Goal: Task Accomplishment & Management: Use online tool/utility

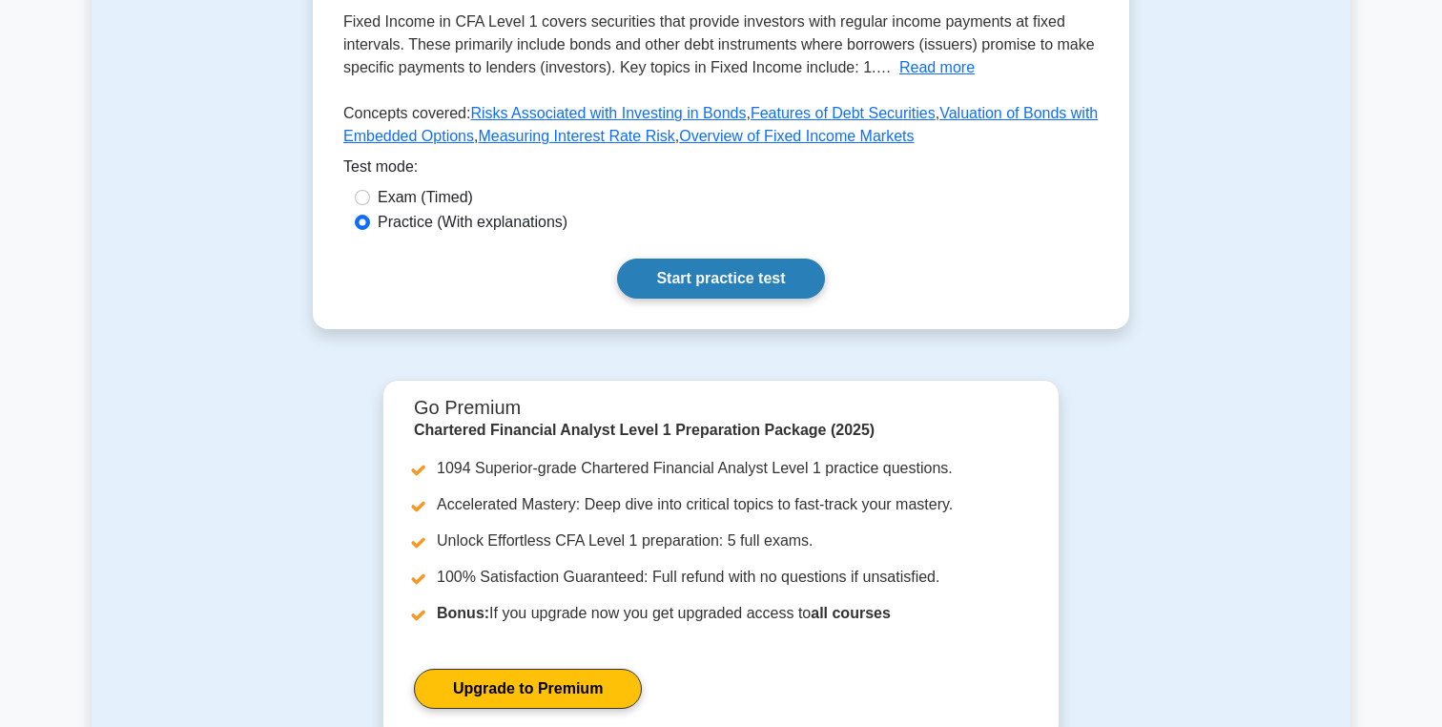
click at [764, 275] on link "Start practice test" at bounding box center [720, 278] width 207 height 40
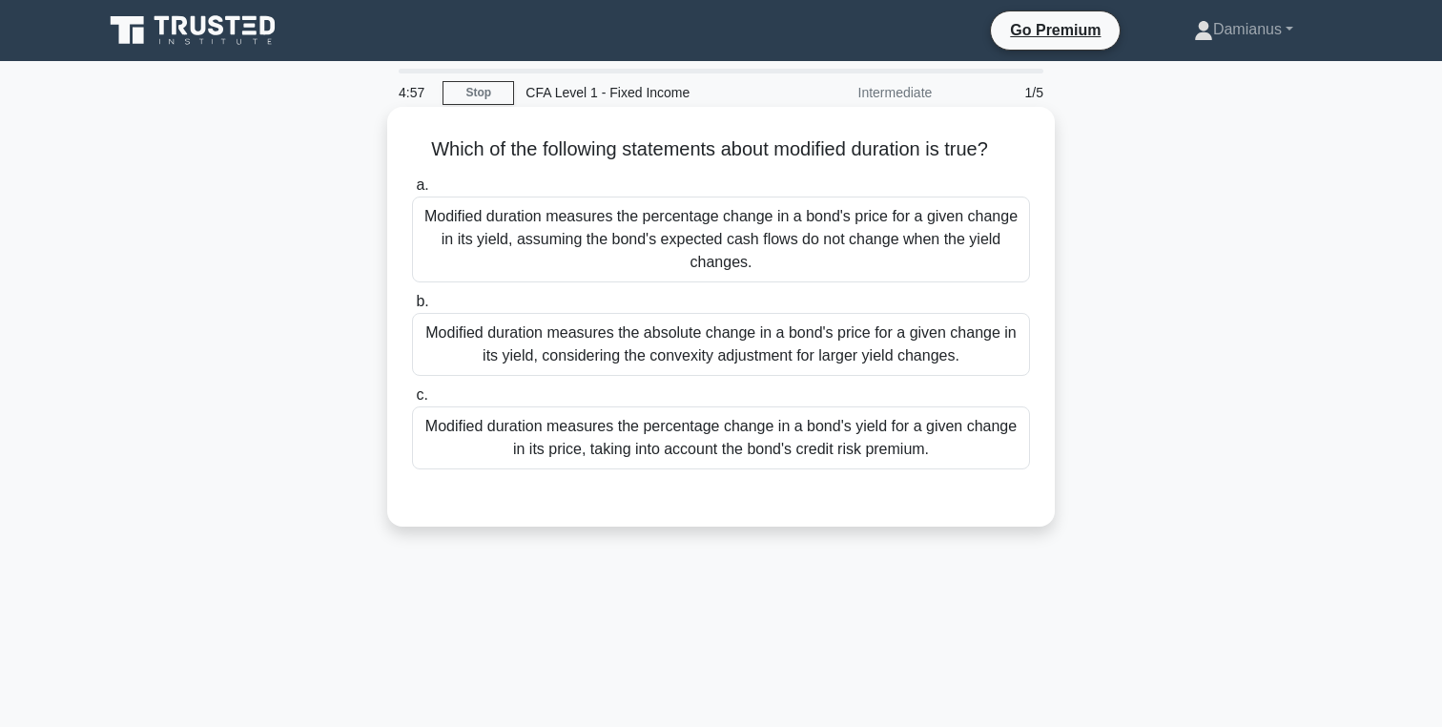
drag, startPoint x: 423, startPoint y: 146, endPoint x: 1008, endPoint y: 154, distance: 584.6
click at [1012, 154] on h5 "Which of the following statements about modified duration is true? .spinner_0XT…" at bounding box center [721, 149] width 622 height 25
click at [937, 144] on h5 "Which of the following statements about modified duration is true? .spinner_0XT…" at bounding box center [721, 149] width 622 height 25
click at [834, 239] on div "Modified duration measures the percentage change in a bond's price for a given …" at bounding box center [721, 239] width 618 height 86
click at [412, 192] on input "a. Modified duration measures the percentage change in a bond's price for a giv…" at bounding box center [412, 185] width 0 height 12
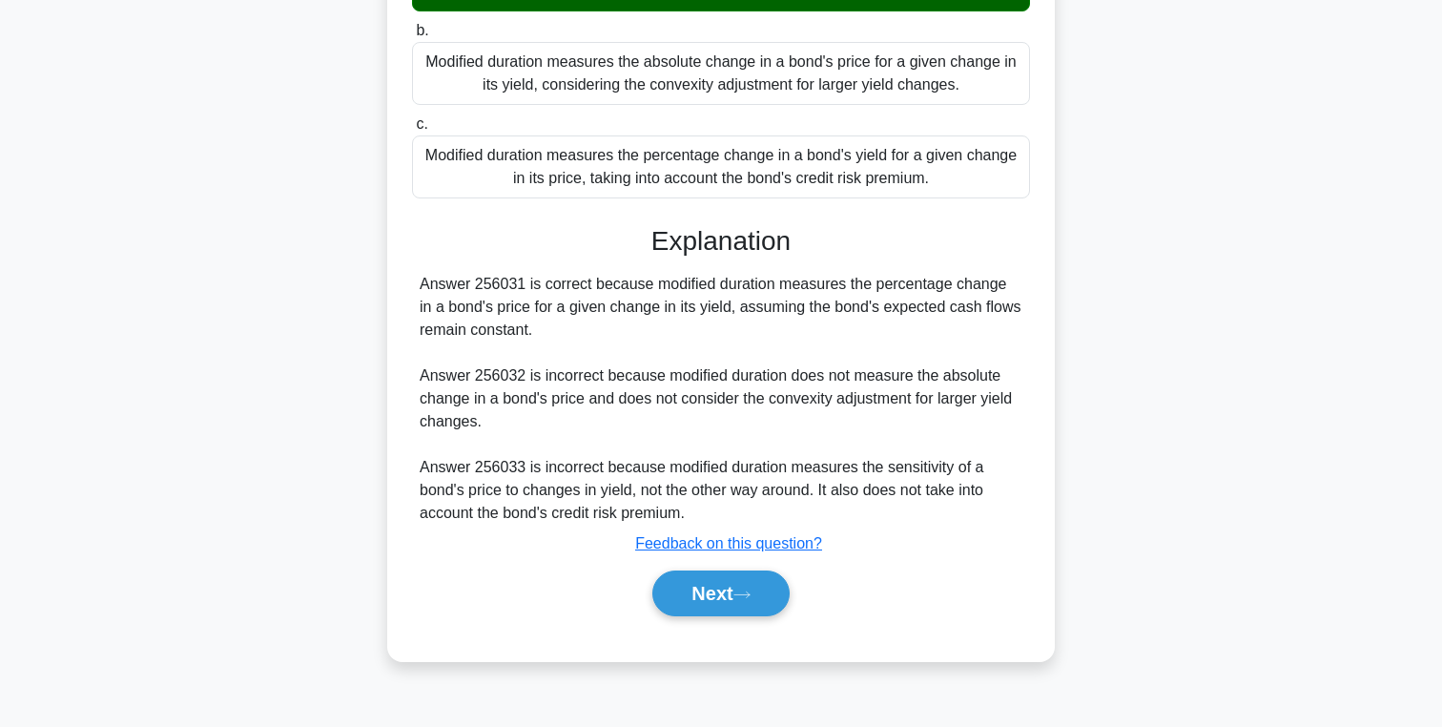
scroll to position [303, 0]
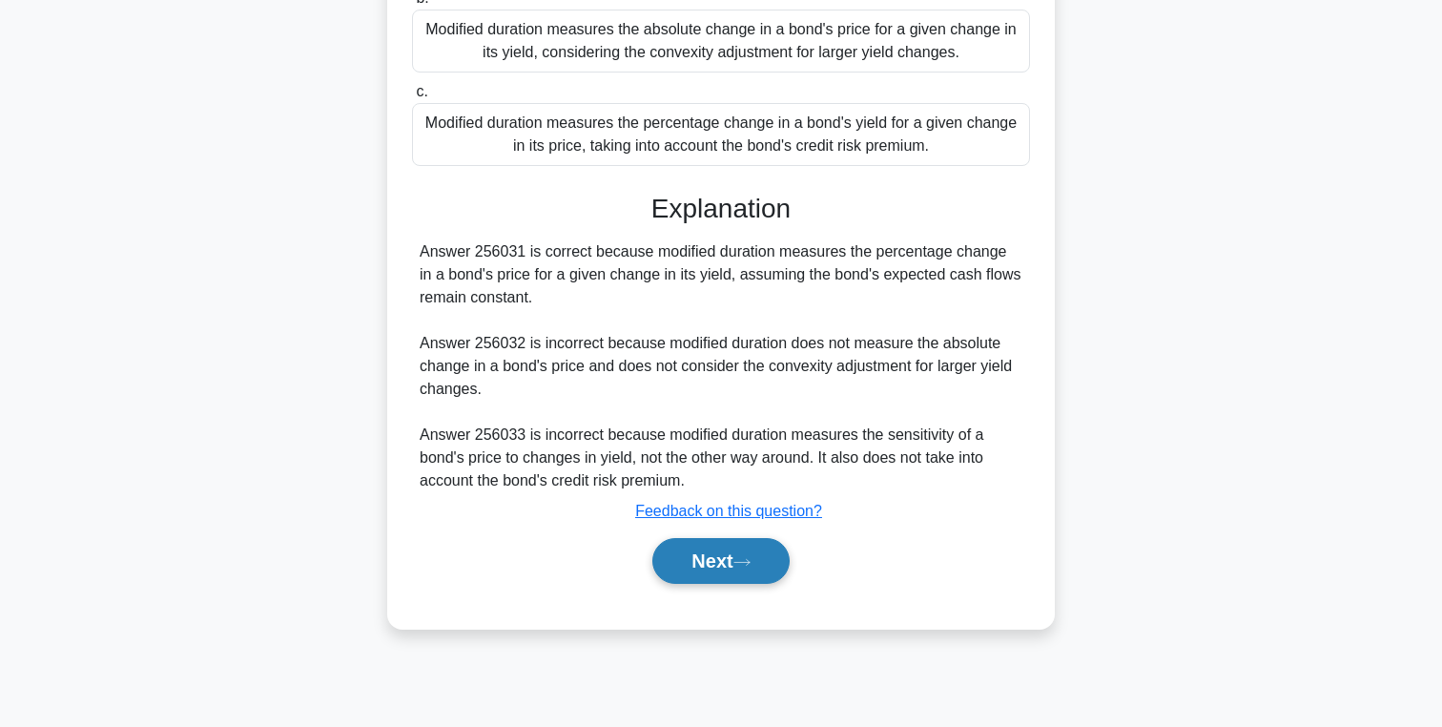
click at [753, 551] on button "Next" at bounding box center [720, 561] width 136 height 46
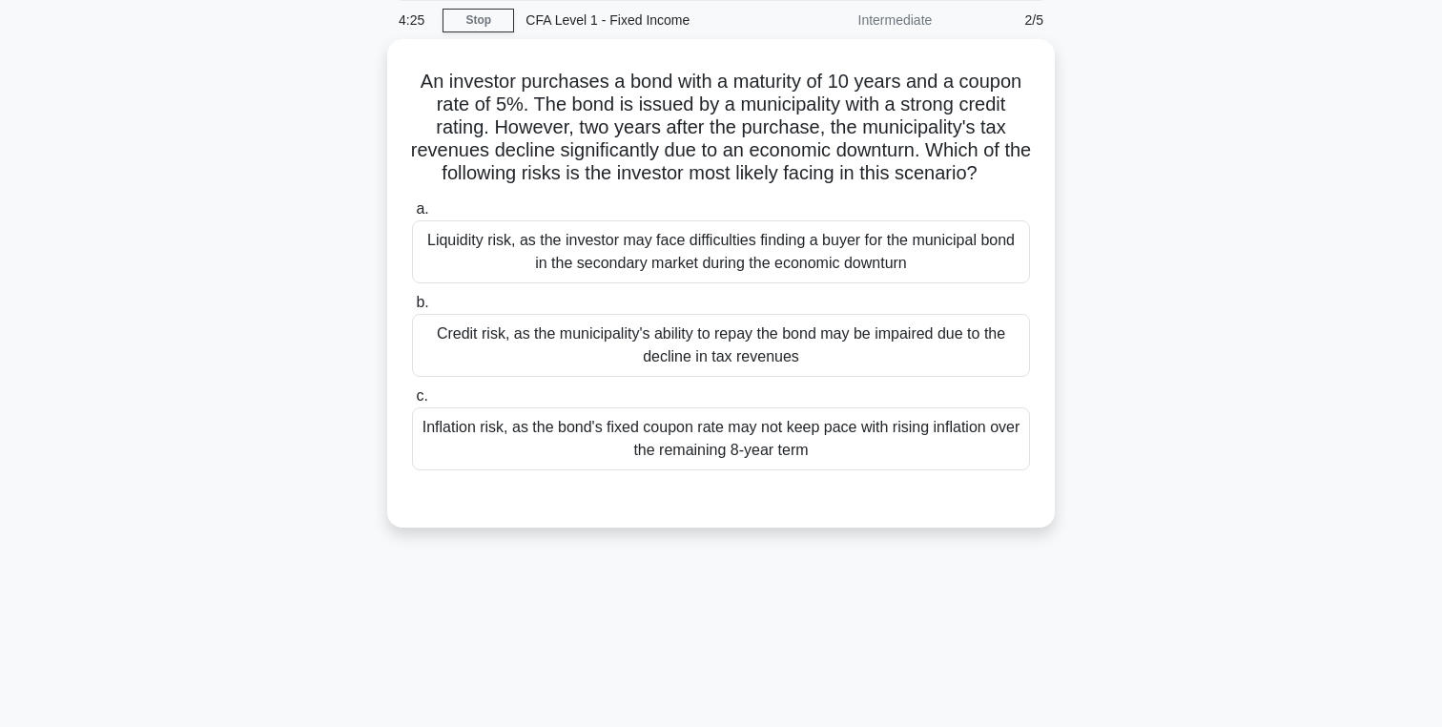
scroll to position [0, 0]
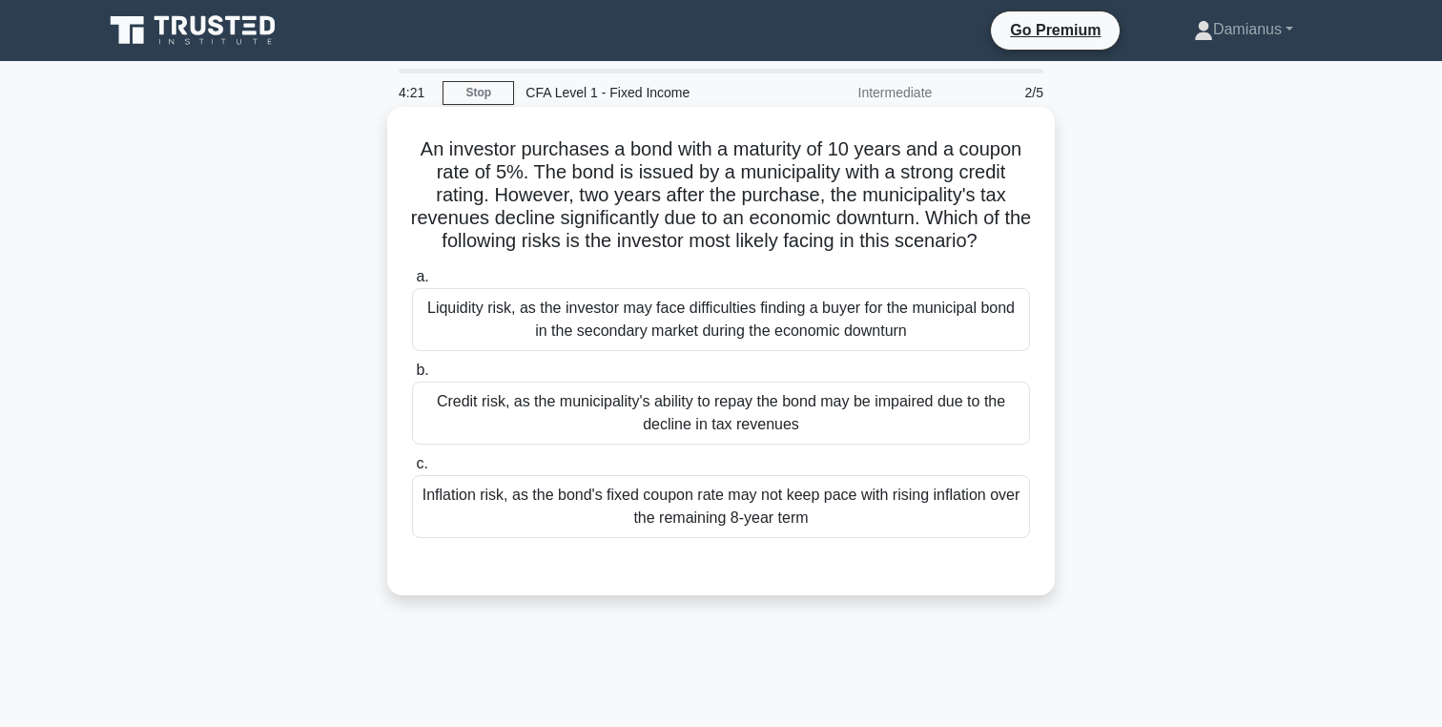
drag, startPoint x: 399, startPoint y: 154, endPoint x: 1020, endPoint y: 236, distance: 627.2
click at [1020, 236] on div "An investor purchases a bond with a maturity of 10 years and a coupon rate of 5…" at bounding box center [721, 350] width 652 height 473
click at [1020, 236] on h5 "An investor purchases a bond with a maturity of 10 years and a coupon rate of 5…" at bounding box center [721, 195] width 622 height 116
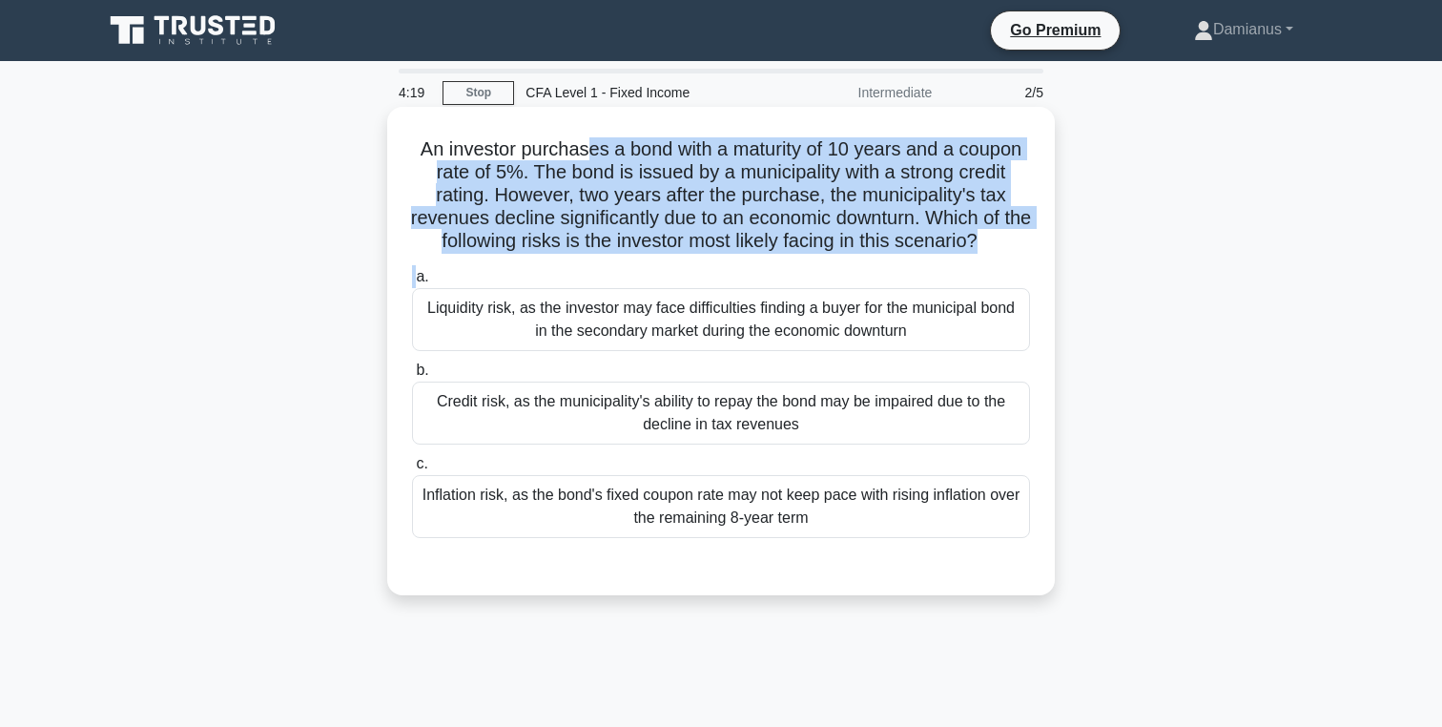
drag, startPoint x: 416, startPoint y: 278, endPoint x: 589, endPoint y: 158, distance: 210.6
click at [589, 159] on div "An investor purchases a bond with a maturity of 10 years and a coupon rate of 5…" at bounding box center [721, 350] width 652 height 473
click at [589, 158] on h5 "An investor purchases a bond with a maturity of 10 years and a coupon rate of 5…" at bounding box center [721, 195] width 622 height 116
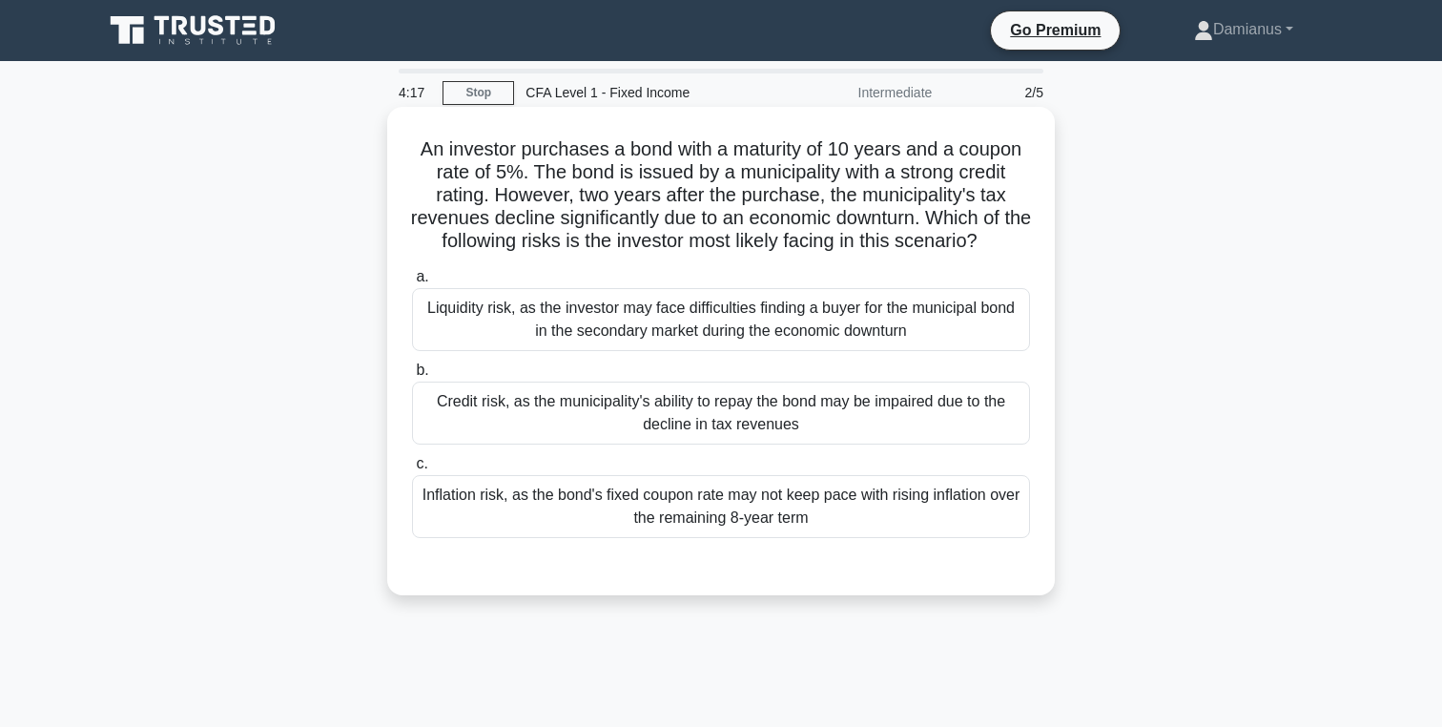
drag, startPoint x: 421, startPoint y: 157, endPoint x: 998, endPoint y: 236, distance: 582.2
click at [998, 236] on h5 "An investor purchases a bond with a maturity of 10 years and a coupon rate of 5…" at bounding box center [721, 195] width 622 height 116
click at [998, 236] on icon ".spinner_0XTQ{transform-origin:center;animation:spinner_y6GP .75s linear infini…" at bounding box center [988, 242] width 23 height 23
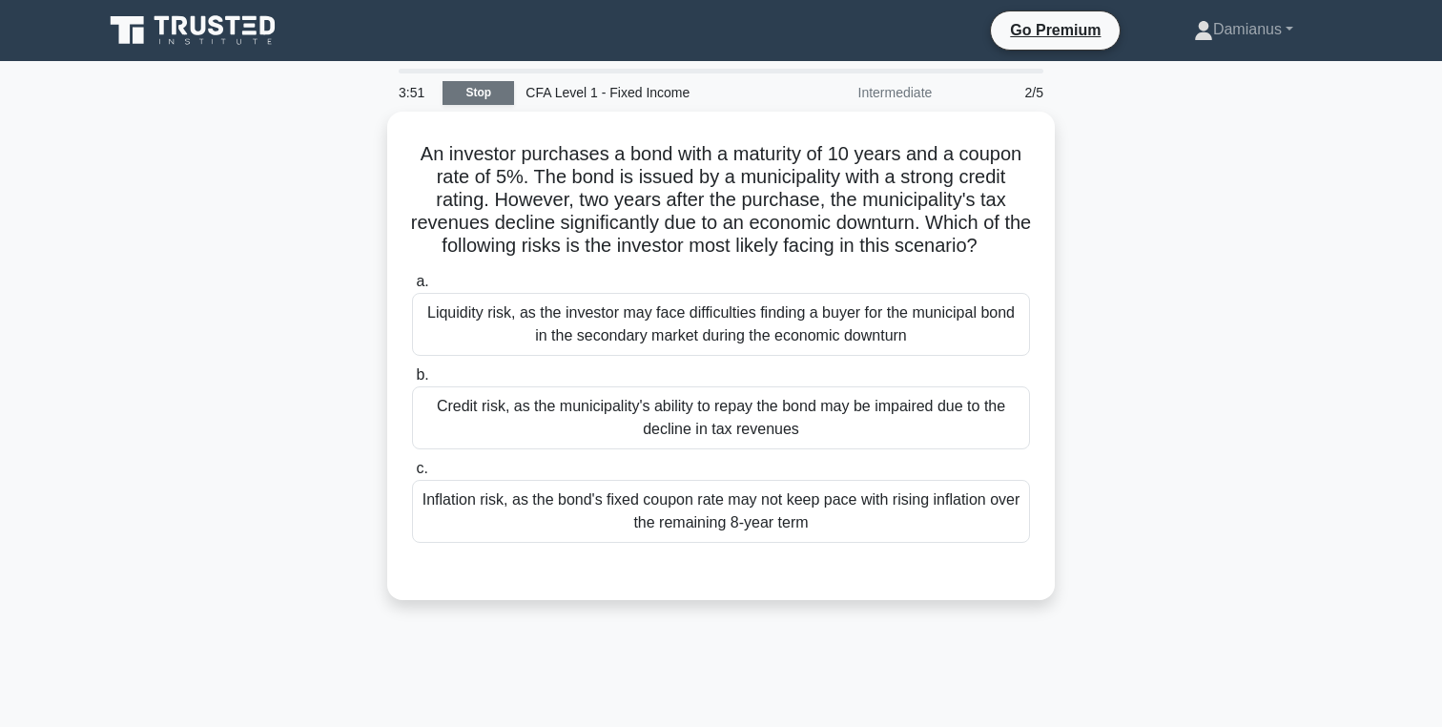
click at [483, 89] on link "Stop" at bounding box center [478, 93] width 72 height 24
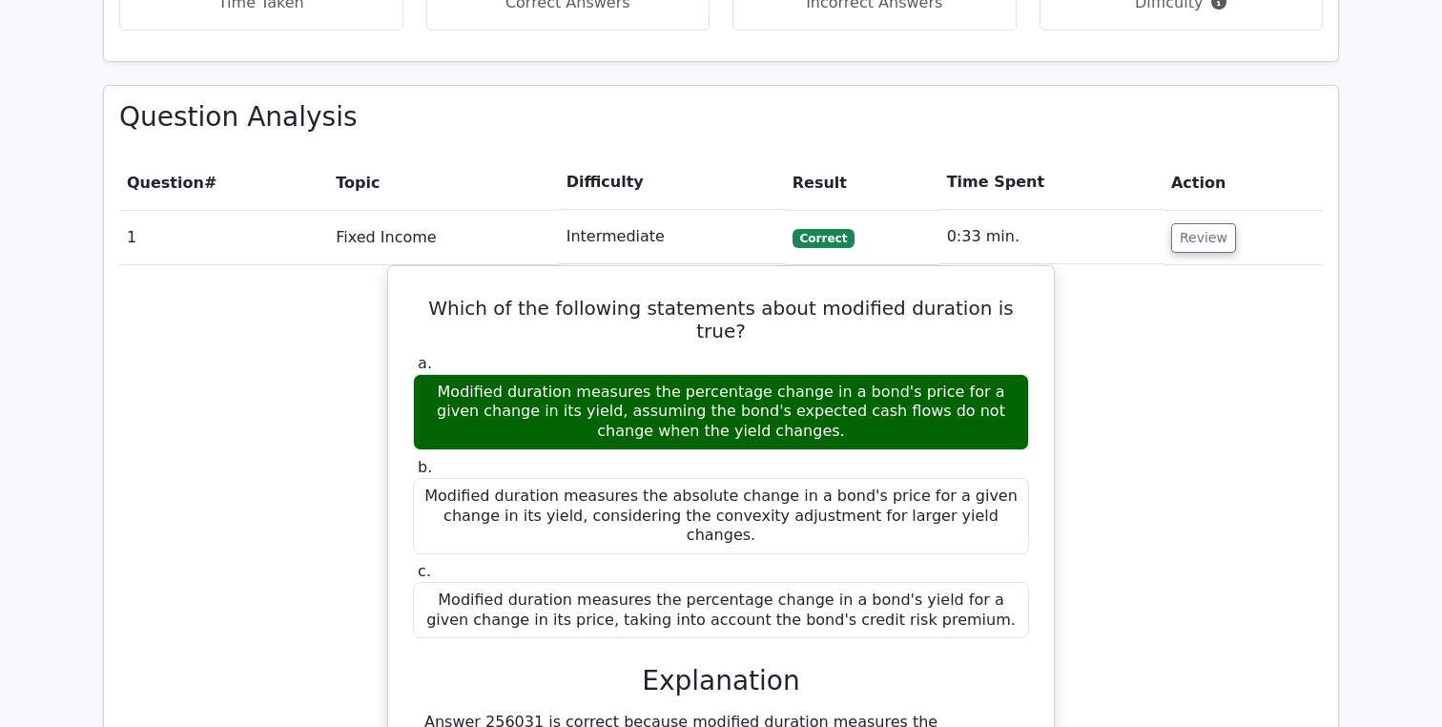
scroll to position [1233, 0]
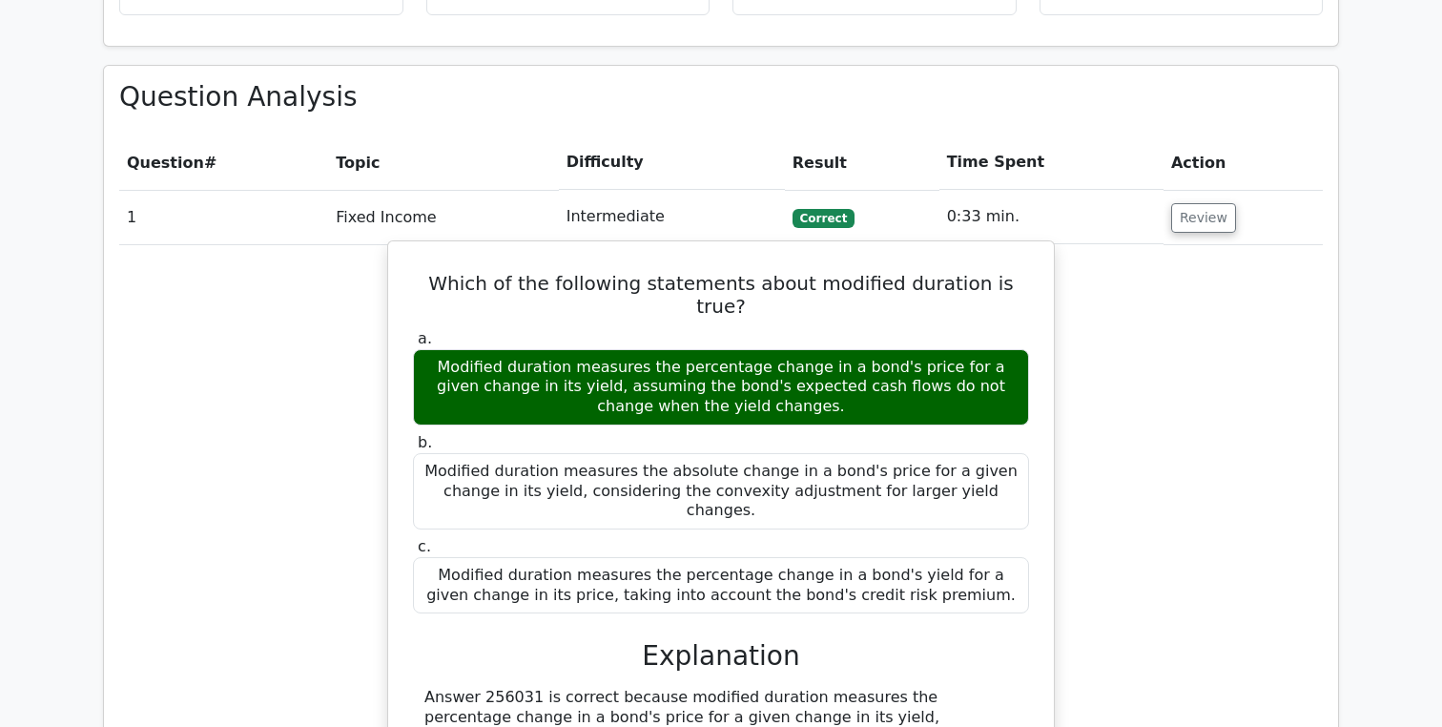
drag, startPoint x: 937, startPoint y: 305, endPoint x: 835, endPoint y: 706, distance: 413.3
